Goal: Transaction & Acquisition: Download file/media

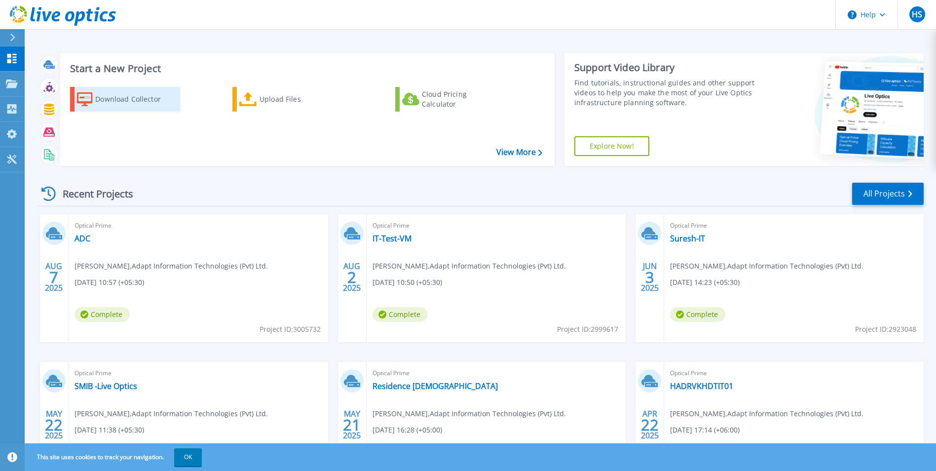
click at [109, 100] on div "Download Collector" at bounding box center [134, 99] width 79 height 20
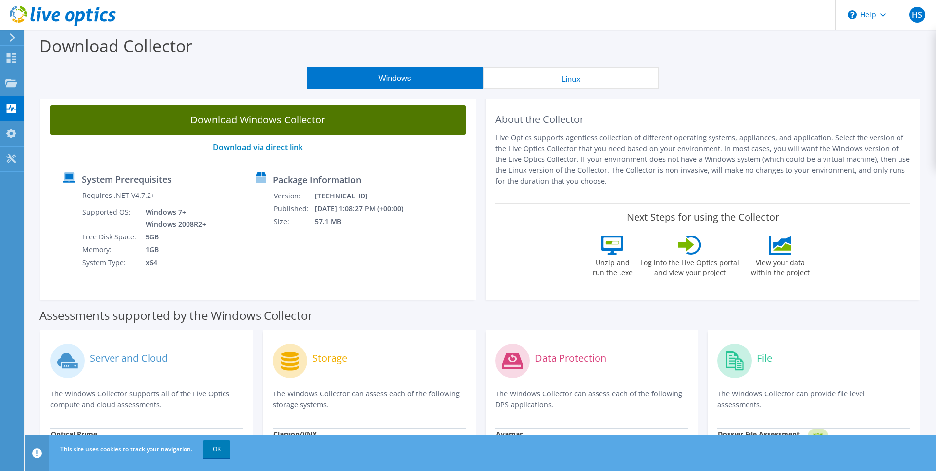
click at [333, 127] on link "Download Windows Collector" at bounding box center [257, 120] width 415 height 30
